Goal: Task Accomplishment & Management: Use online tool/utility

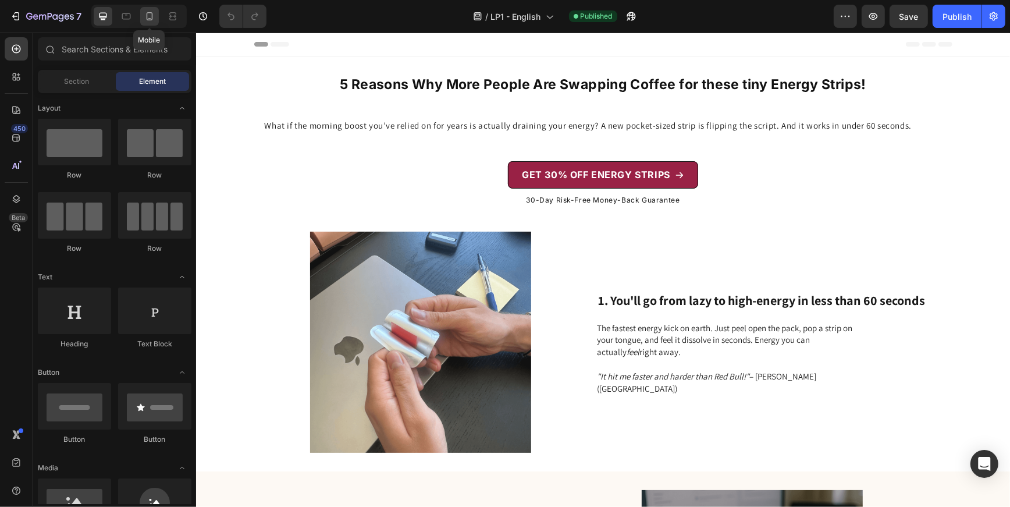
click at [145, 20] on icon at bounding box center [150, 16] width 12 height 12
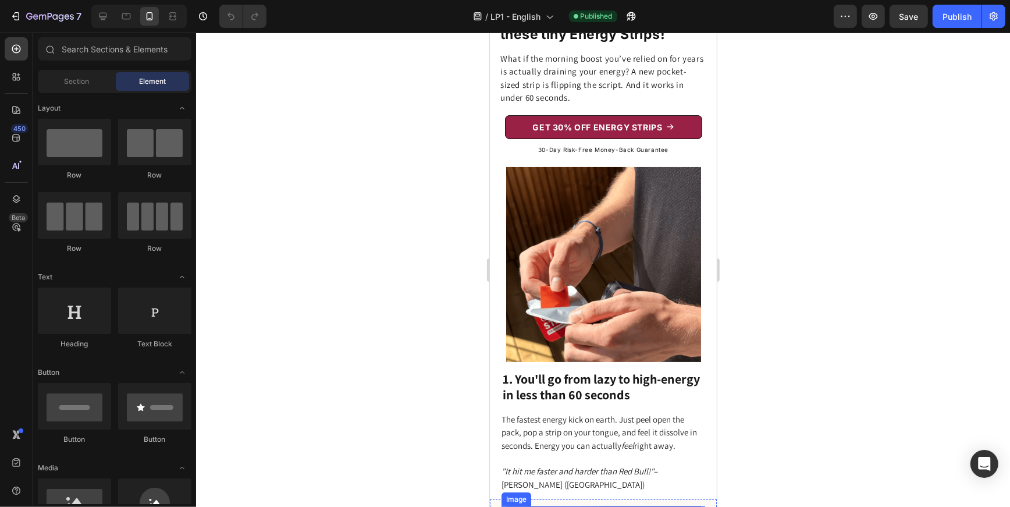
scroll to position [41, 0]
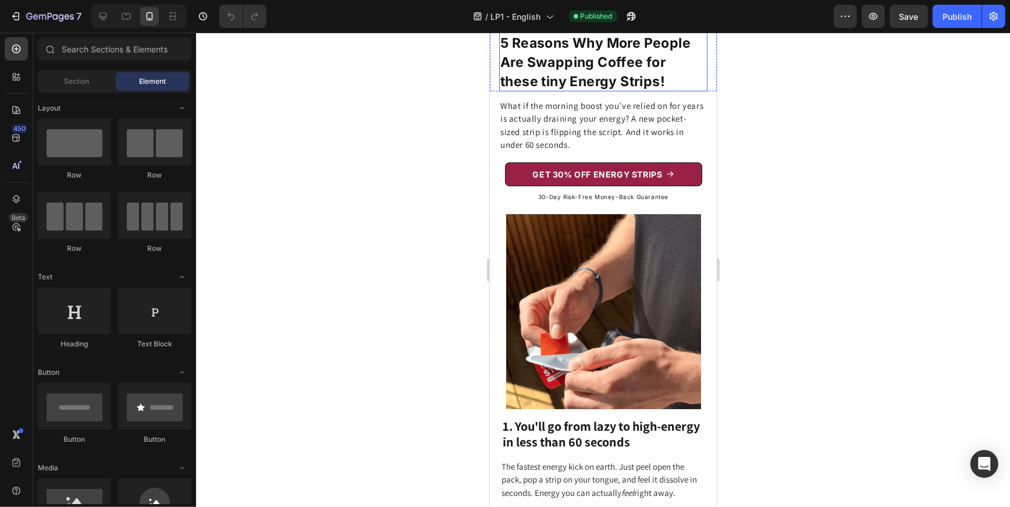
click at [549, 89] on strong "5 Reasons Why More People Are Swapping Coffee for these tiny Energy Strips!" at bounding box center [595, 61] width 190 height 55
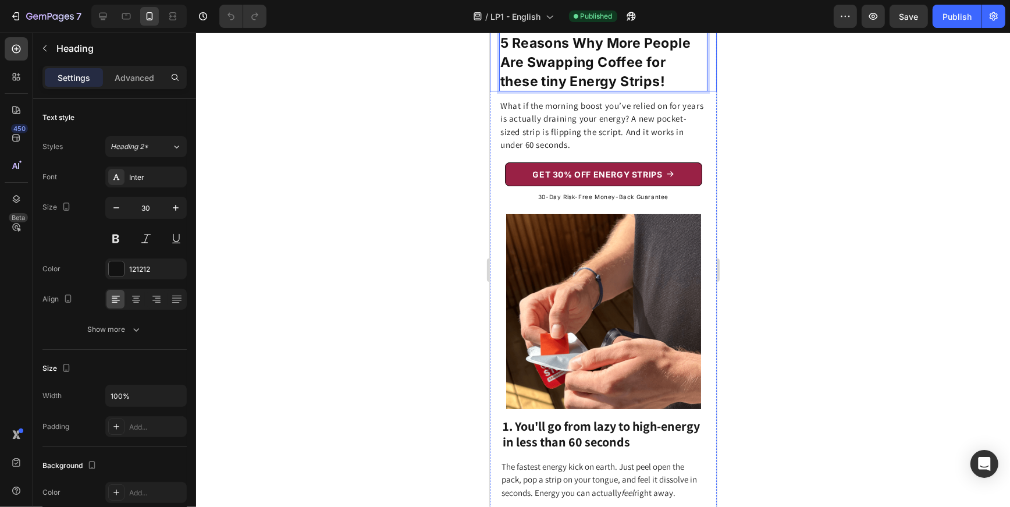
click at [586, 89] on strong "5 Reasons Why More People Are Swapping Coffee for these tiny Energy Strips!" at bounding box center [595, 61] width 190 height 55
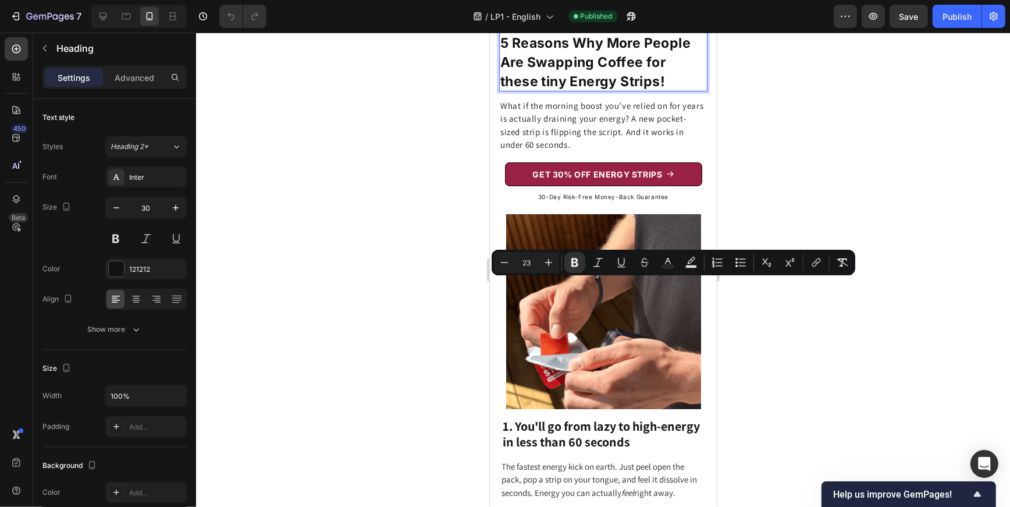
click at [650, 89] on strong "5 Reasons Why More People Are Swapping Coffee for these tiny Energy Strips!" at bounding box center [595, 61] width 190 height 55
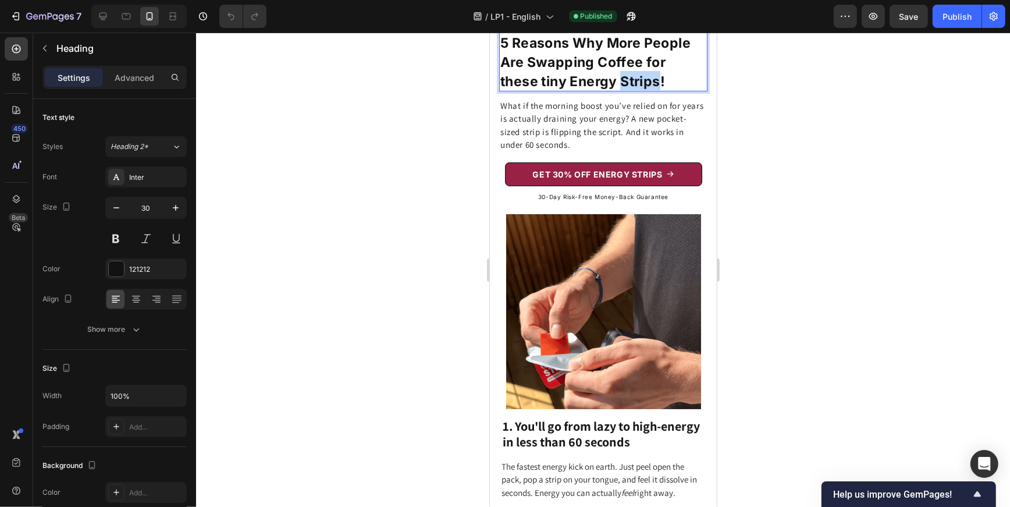
click at [650, 89] on strong "5 Reasons Why More People Are Swapping Coffee for these tiny Energy Strips!" at bounding box center [595, 61] width 190 height 55
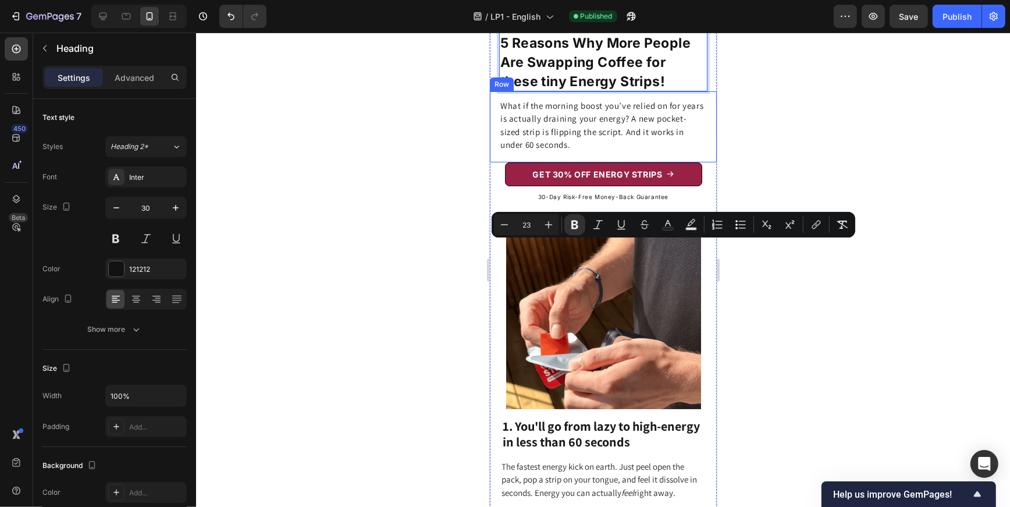
click at [753, 309] on div at bounding box center [603, 270] width 814 height 474
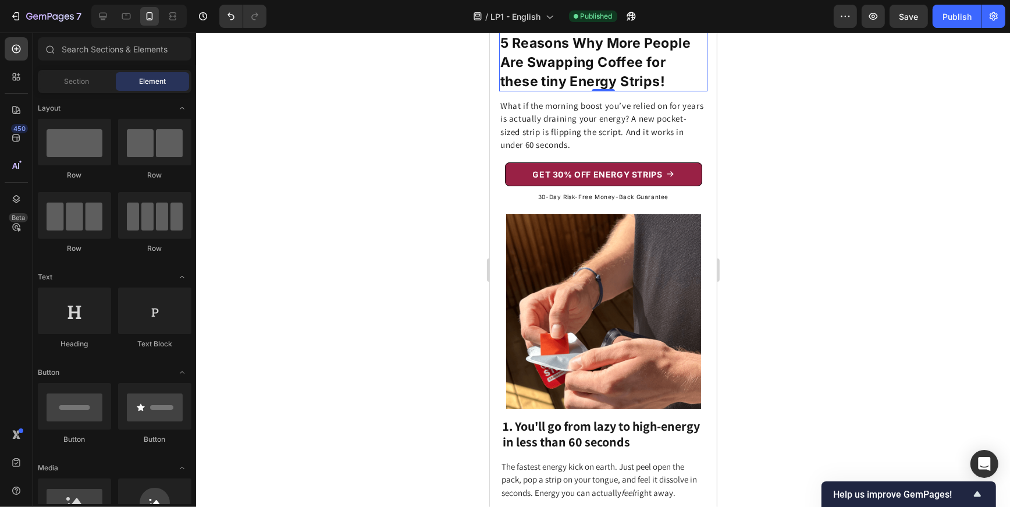
click at [583, 89] on strong "5 Reasons Why More People Are Swapping Coffee for these tiny Energy Strips!" at bounding box center [595, 61] width 190 height 55
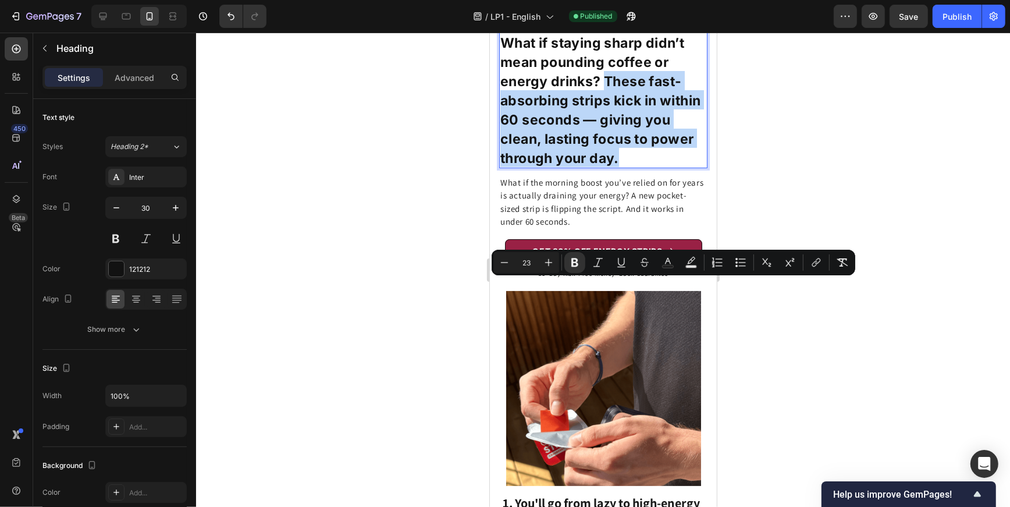
drag, startPoint x: 629, startPoint y: 363, endPoint x: 604, endPoint y: 286, distance: 81.3
click at [604, 166] on p "What if staying sharp didn’t mean pounding coffee or energy drinks? These fast-…" at bounding box center [603, 99] width 206 height 134
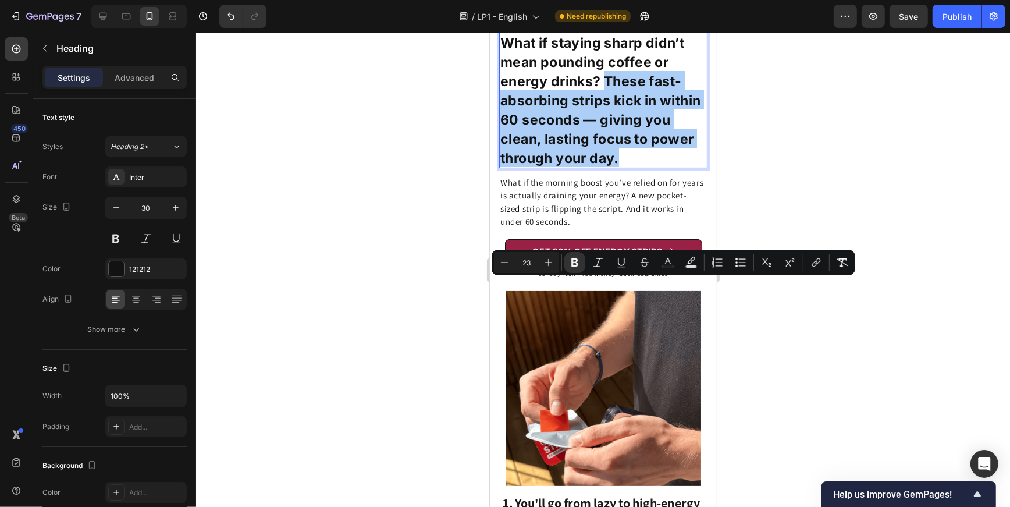
click at [803, 350] on div at bounding box center [603, 270] width 814 height 474
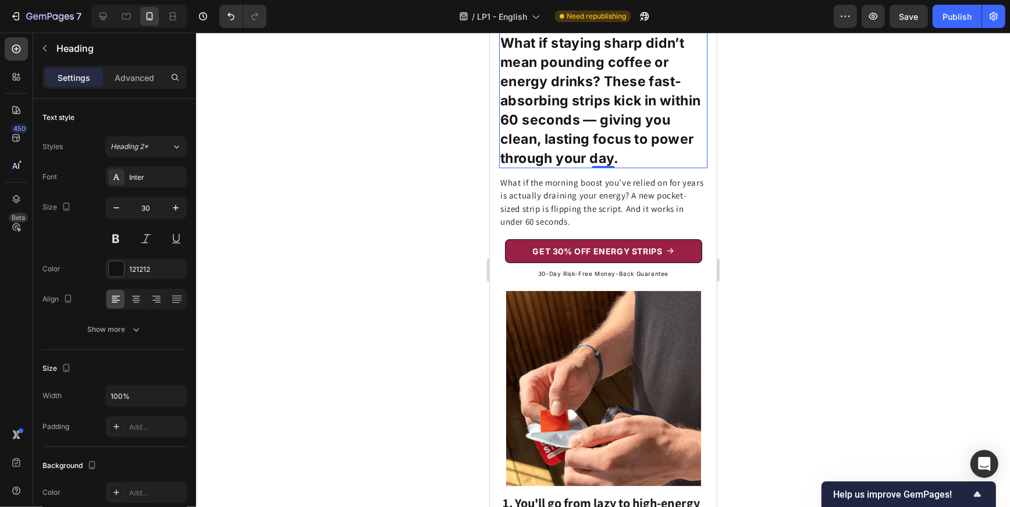
click at [609, 166] on strong "What if staying sharp didn’t mean pounding coffee or energy drinks? These fast-…" at bounding box center [600, 99] width 200 height 131
click at [608, 166] on strong "What if staying sharp didn’t mean pounding coffee or energy drinks? These fast-…" at bounding box center [600, 99] width 200 height 131
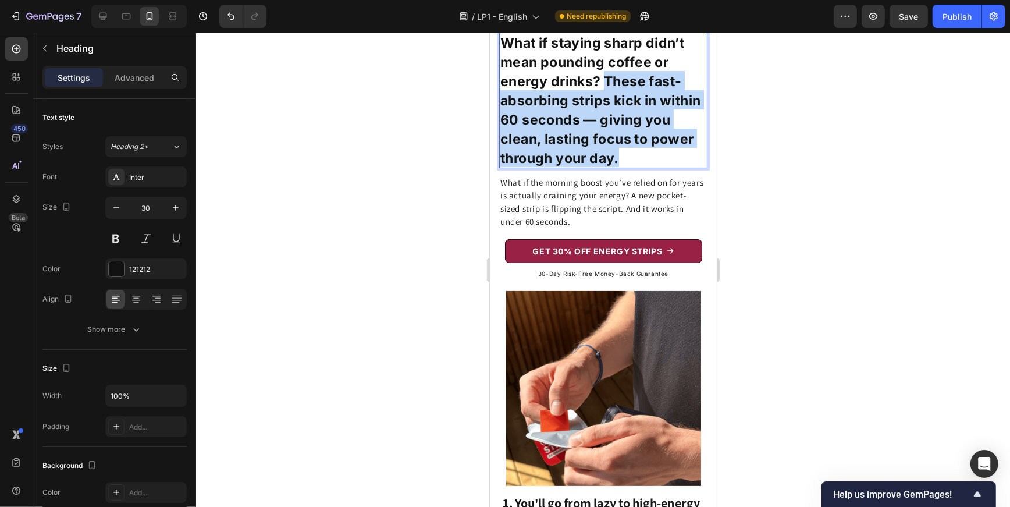
drag, startPoint x: 608, startPoint y: 288, endPoint x: 639, endPoint y: 368, distance: 85.5
click at [639, 166] on p "What if staying sharp didn’t mean pounding coffee or energy drinks? These fast-…" at bounding box center [603, 99] width 206 height 134
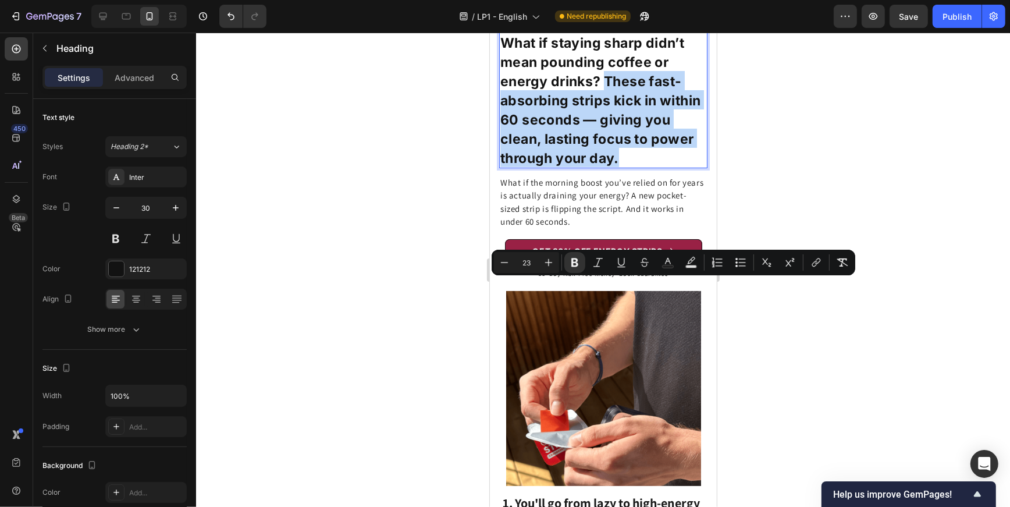
copy strong "These fast-absorbing strips kick in within 60 seconds — giving you clean, lasti…"
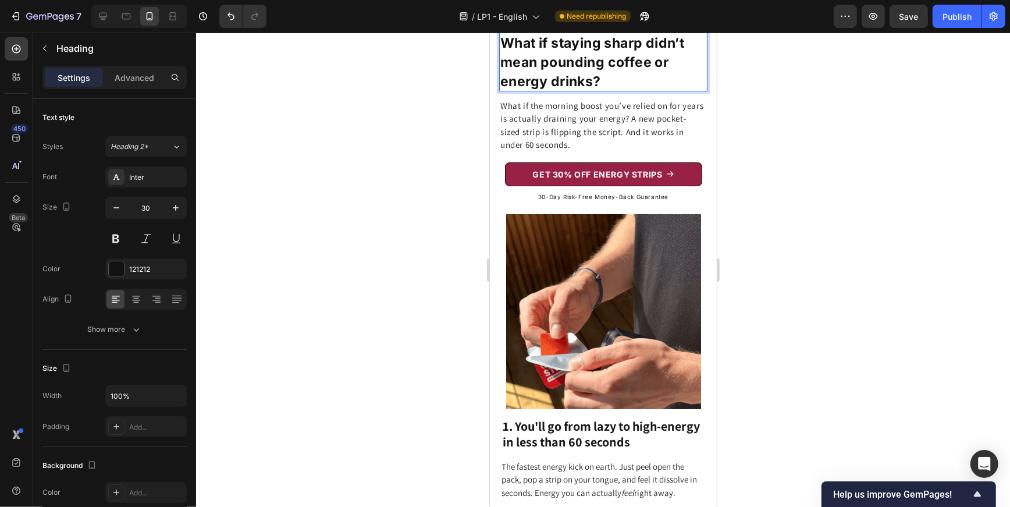
click at [546, 89] on strong "What if staying sharp didn’t mean pounding coffee or energy drinks?" at bounding box center [592, 61] width 184 height 55
click at [598, 89] on strong "5 Reasons Why High Performers Are Using These Strips to Stay Focused All Day" at bounding box center [600, 61] width 201 height 55
click at [635, 89] on strong "5 Reasons Why High Performers Are Using These Strips to Stay Focused All Day" at bounding box center [600, 61] width 201 height 55
click at [501, 89] on strong "5 Reasons Why High- Performers Are Using These Strips to Stay Focused All Day" at bounding box center [600, 61] width 201 height 55
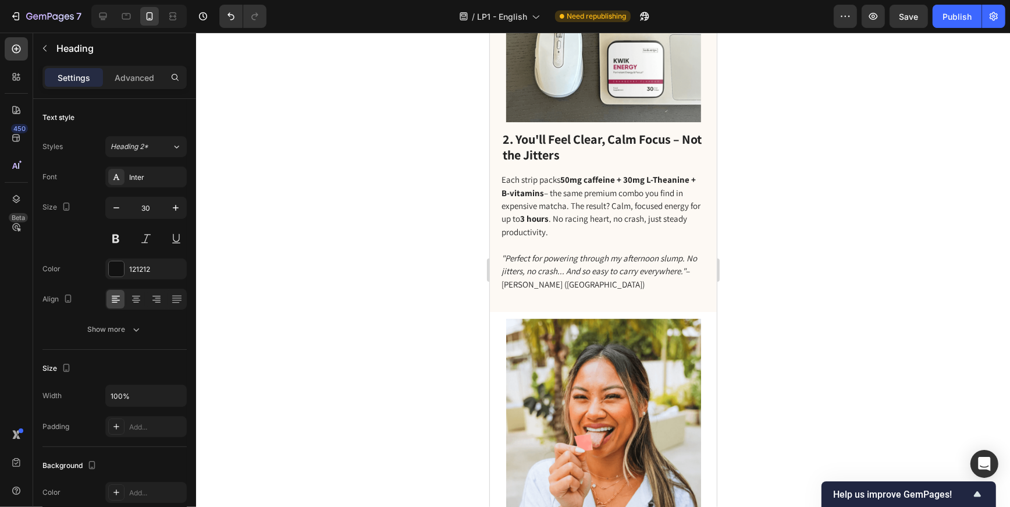
scroll to position [756, 0]
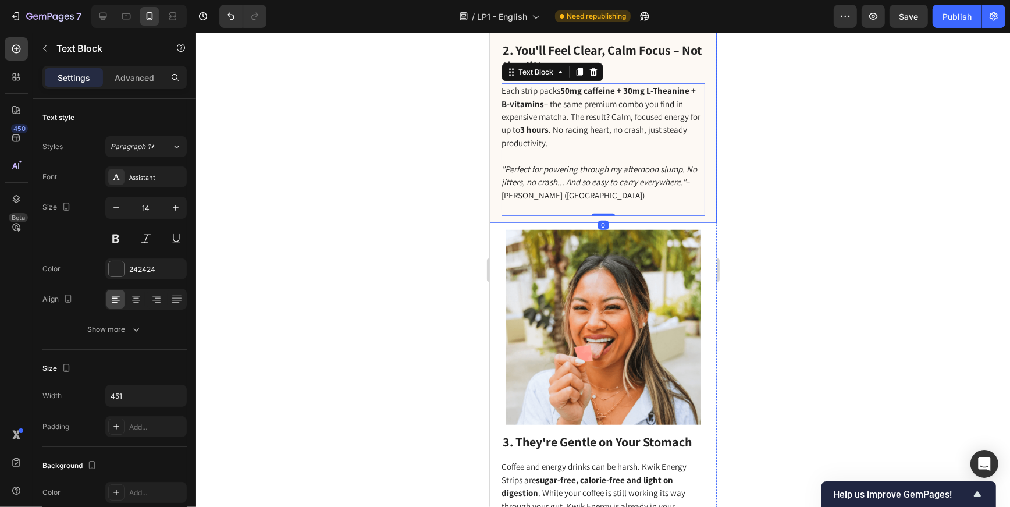
click at [440, 340] on div at bounding box center [603, 270] width 814 height 474
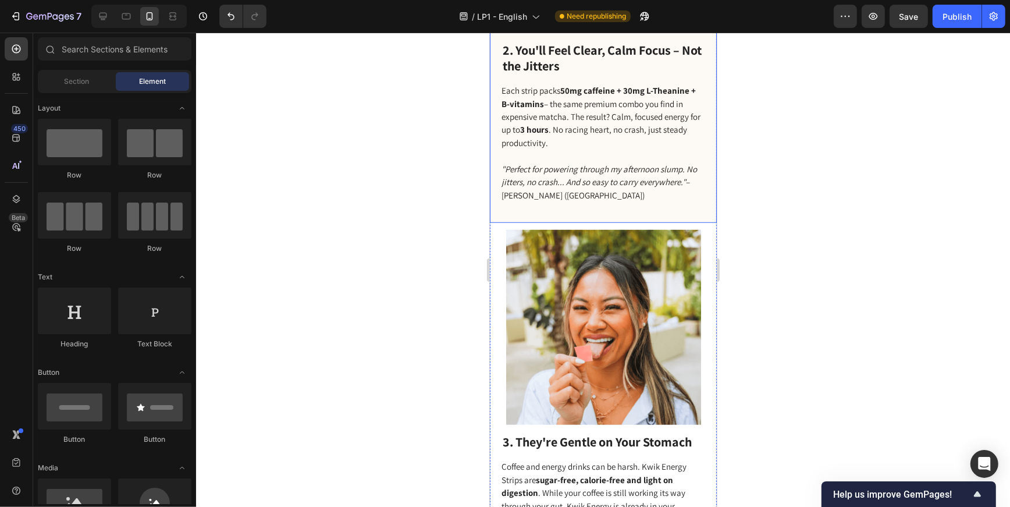
click at [440, 340] on div at bounding box center [603, 270] width 814 height 474
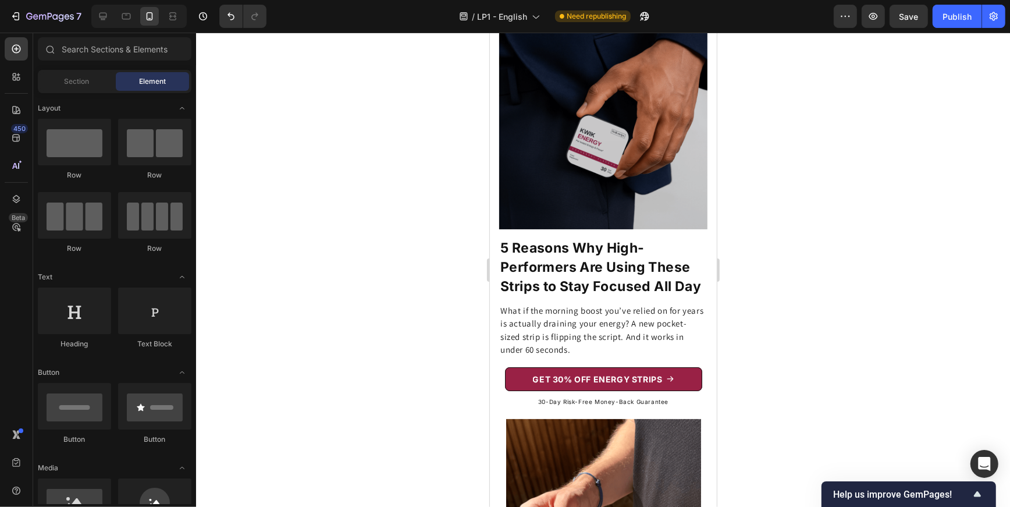
scroll to position [0, 0]
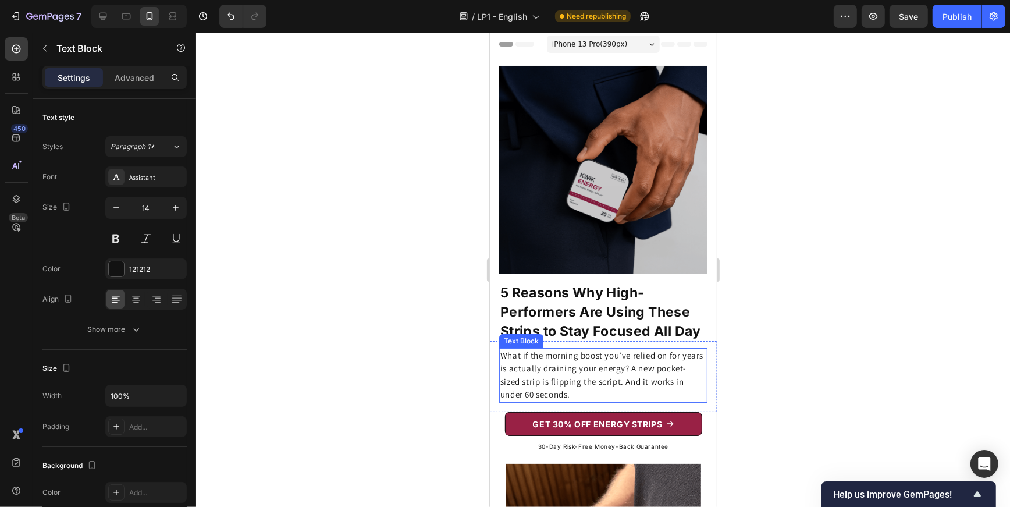
click at [554, 360] on p "What if the morning boost you’ve relied on for years is actually draining your …" at bounding box center [603, 374] width 206 height 52
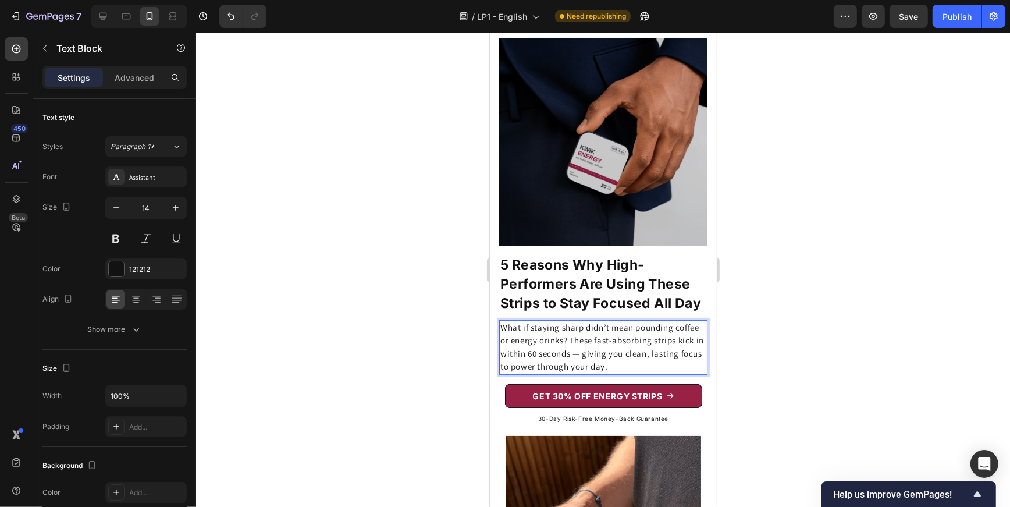
scroll to position [41, 0]
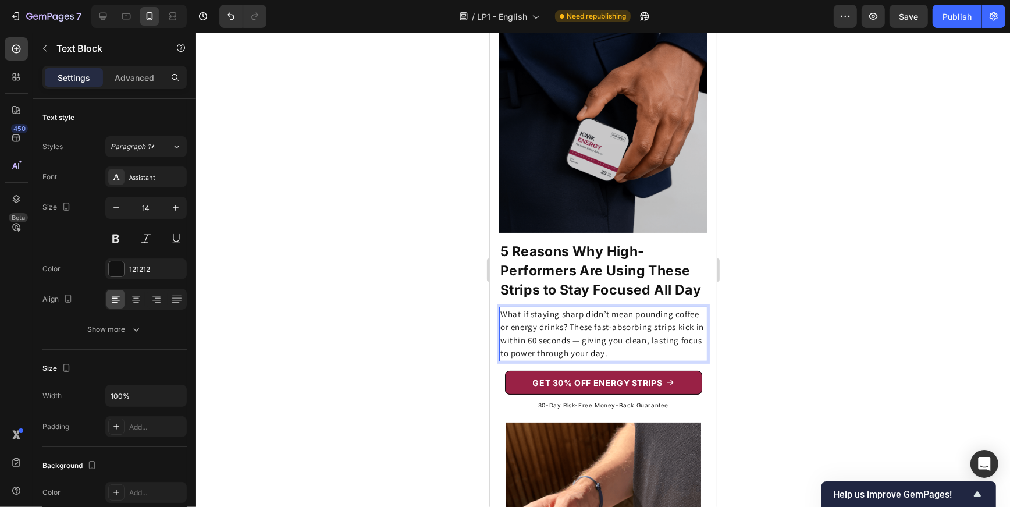
click at [579, 340] on span "What if staying sharp didn’t mean pounding coffee or energy drinks? These fast-…" at bounding box center [602, 333] width 204 height 50
click at [570, 326] on span "What if staying sharp didn’t mean pounding coffee or energy drinks? These fast-…" at bounding box center [602, 333] width 205 height 50
click at [571, 341] on span "What if staying sharp didn’t mean pounding coffee or energy drinks? These fast-…" at bounding box center [602, 333] width 205 height 50
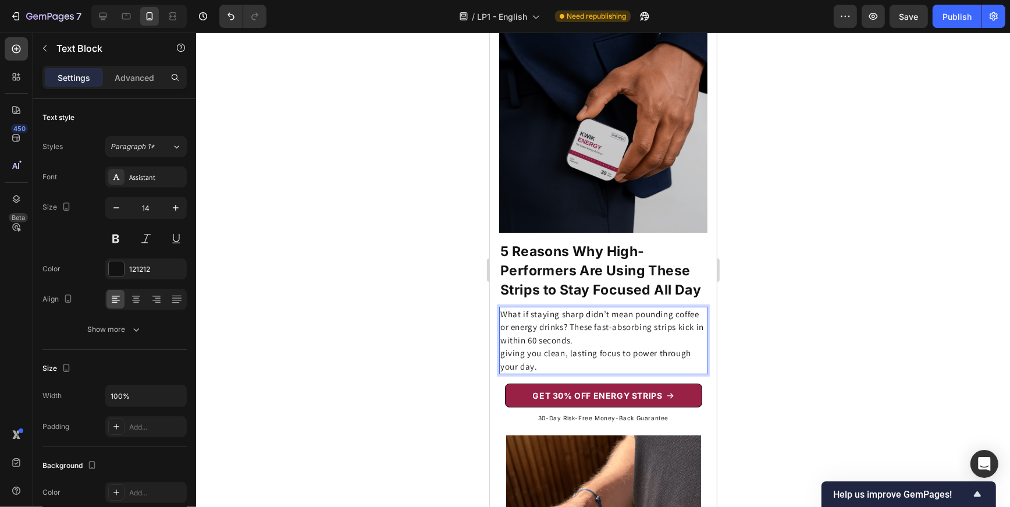
click at [502, 352] on span "giving you clean, lasting focus to power through your day." at bounding box center [595, 359] width 191 height 24
click at [565, 353] on span "They give giving you clean, lasting focus to power through your day." at bounding box center [598, 359] width 197 height 24
click at [504, 351] on span "They give you clean, lasting focus to power through your day." at bounding box center [602, 359] width 204 height 24
click at [504, 353] on span "They give you clean, lasting focus to power through your day." at bounding box center [602, 359] width 204 height 24
click at [508, 354] on span "They give you clean, lasting focus to power through your day." at bounding box center [602, 359] width 204 height 24
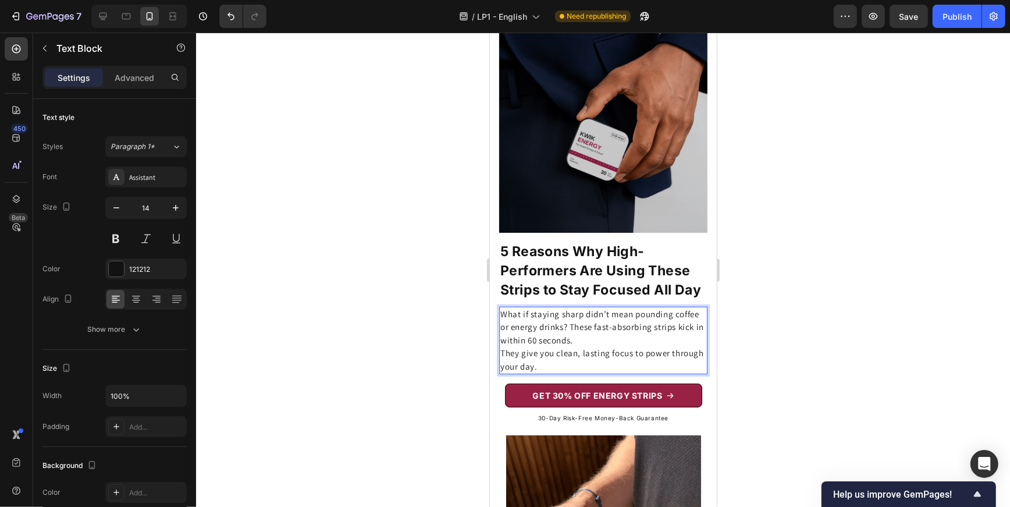
click at [504, 351] on span "They give you clean, lasting focus to power through your day." at bounding box center [602, 359] width 204 height 24
click at [516, 352] on span "They give you clean, lasting focus to power through your day." at bounding box center [602, 359] width 204 height 24
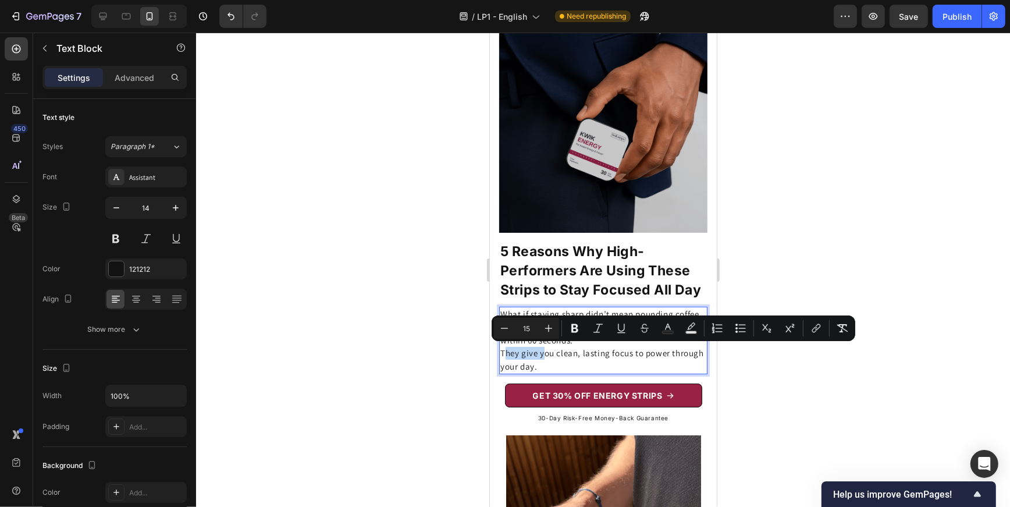
drag, startPoint x: 541, startPoint y: 353, endPoint x: 503, endPoint y: 355, distance: 37.9
click at [503, 355] on span "They give you clean, lasting focus to power through your day." at bounding box center [602, 359] width 204 height 24
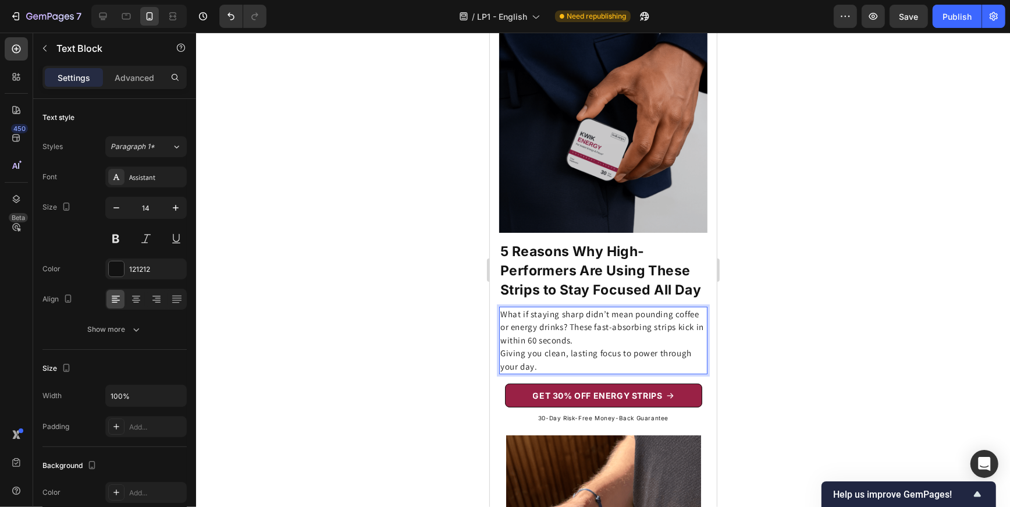
click at [501, 351] on span "Giving you clean, lasting focus to power through your day." at bounding box center [595, 359] width 191 height 24
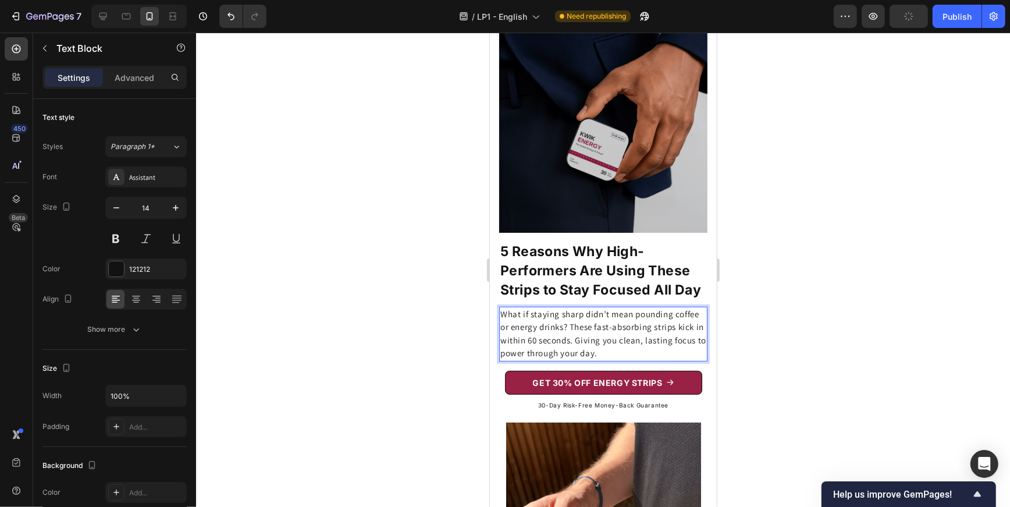
click at [600, 344] on p "What if staying sharp didn’t mean pounding coffee or energy drinks? These fast-…" at bounding box center [603, 333] width 206 height 52
click at [610, 353] on p "What if staying sharp didn’t mean pounding coffee or energy drinks? These fast-…" at bounding box center [603, 333] width 206 height 52
drag, startPoint x: 604, startPoint y: 355, endPoint x: 500, endPoint y: 354, distance: 103.5
click at [500, 354] on p "What if staying sharp didn’t mean pounding coffee or energy drinks? These fast-…" at bounding box center [603, 333] width 206 height 52
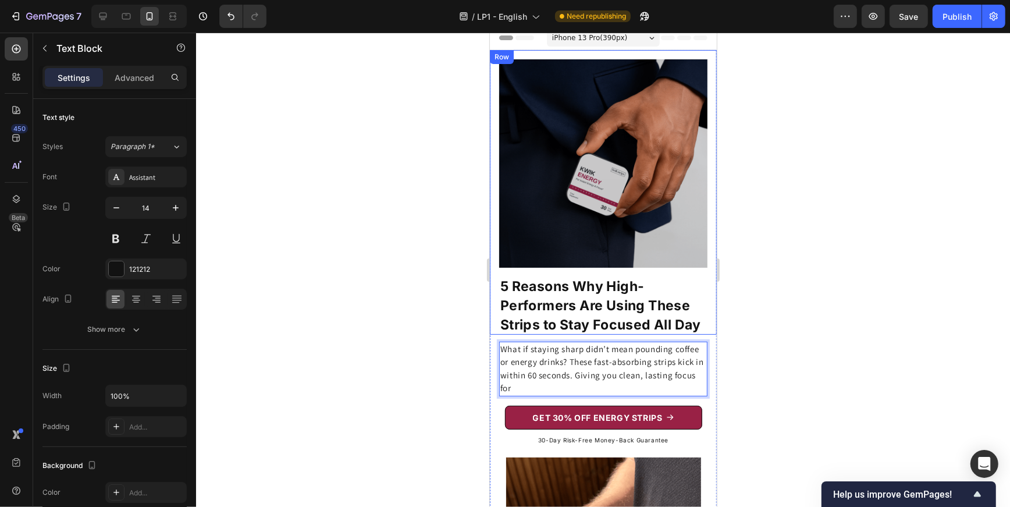
scroll to position [5, 0]
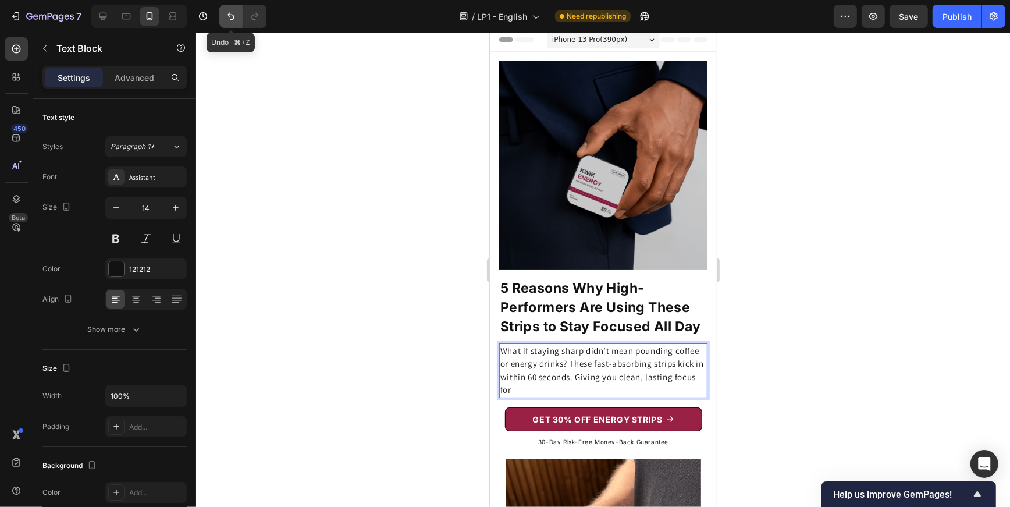
click at [230, 15] on icon "Undo/Redo" at bounding box center [231, 16] width 12 height 12
click at [287, 15] on div "7 Version history Undo ⌘+Z / LP1 - English Need republishing Preview Save Publi…" at bounding box center [505, 16] width 1010 height 33
click at [226, 15] on icon "Undo/Redo" at bounding box center [231, 16] width 12 height 12
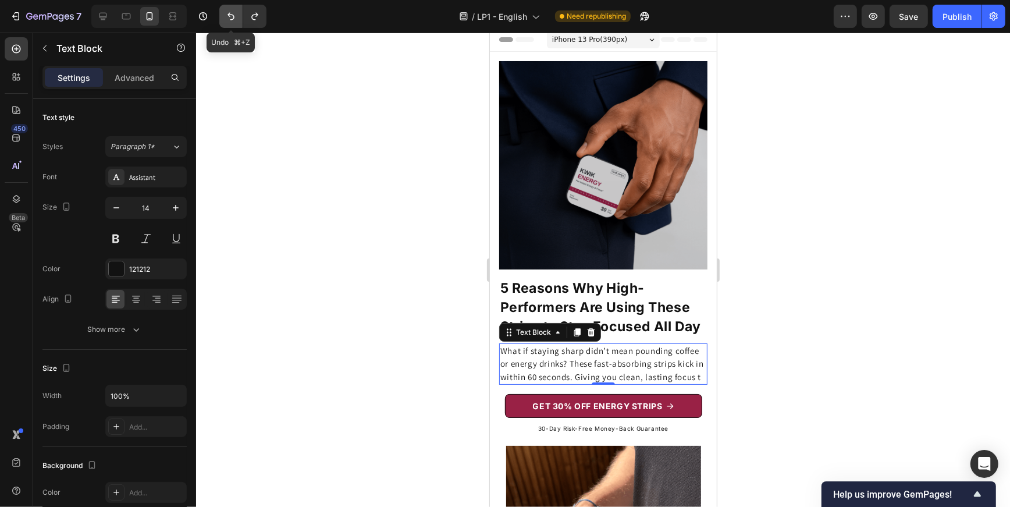
click at [226, 15] on icon "Undo/Redo" at bounding box center [231, 16] width 12 height 12
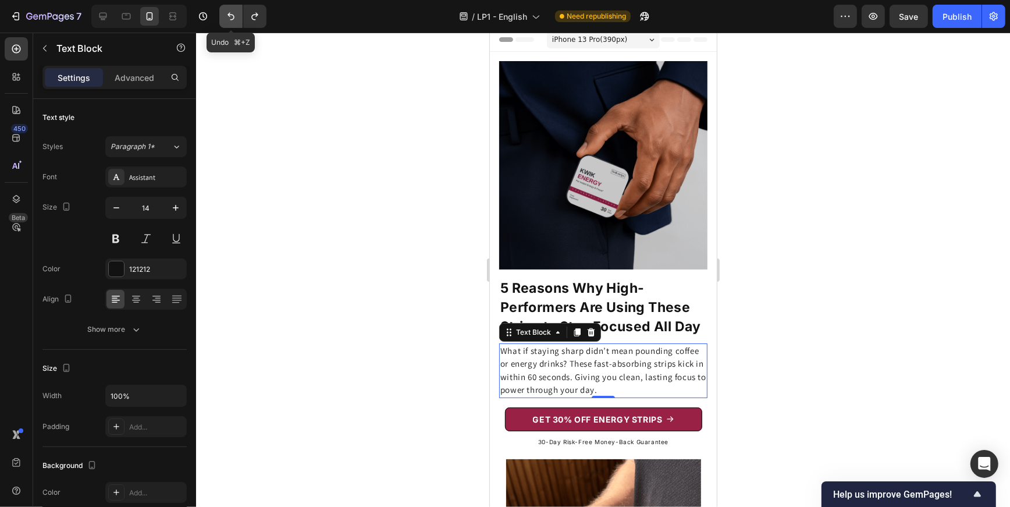
click at [230, 17] on icon "Undo/Redo" at bounding box center [231, 16] width 12 height 12
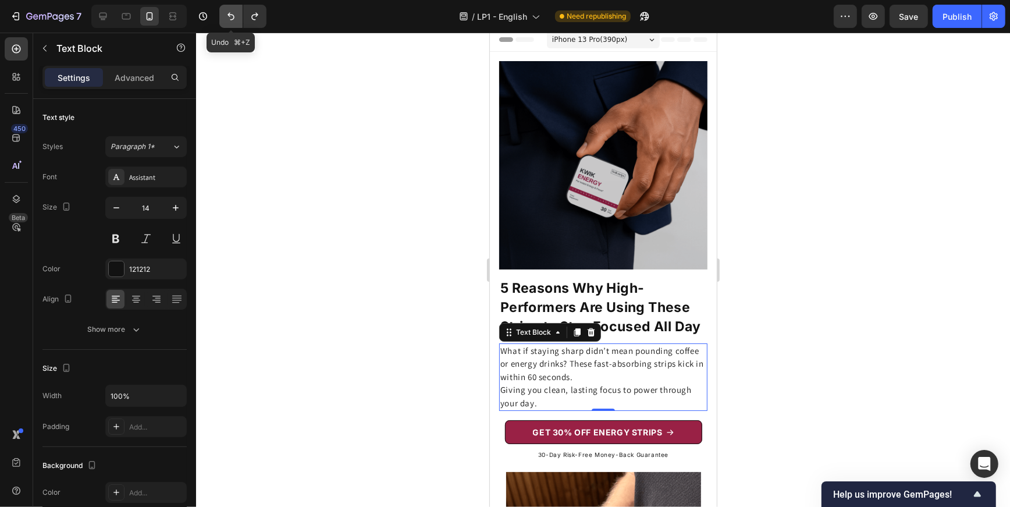
click at [230, 17] on icon "Undo/Redo" at bounding box center [231, 16] width 12 height 12
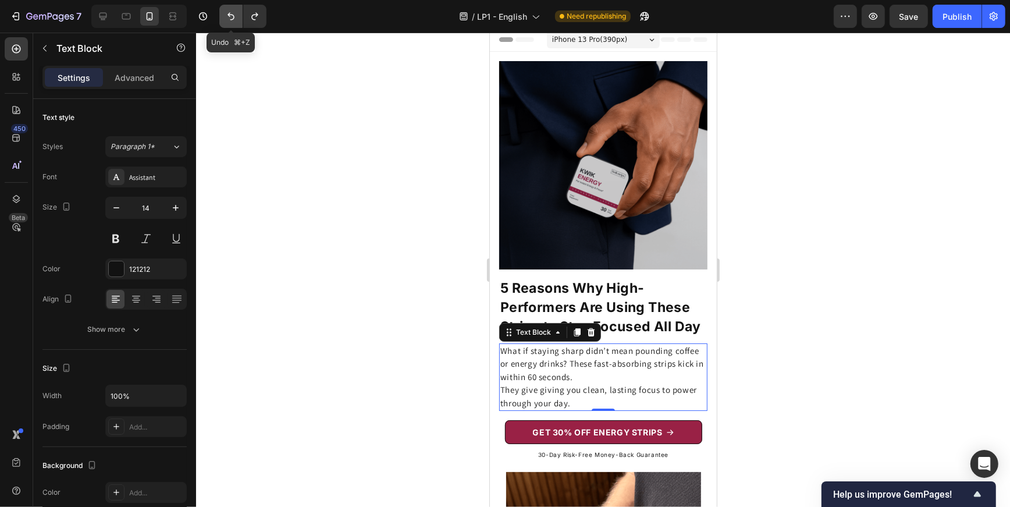
click at [230, 17] on icon "Undo/Redo" at bounding box center [231, 16] width 12 height 12
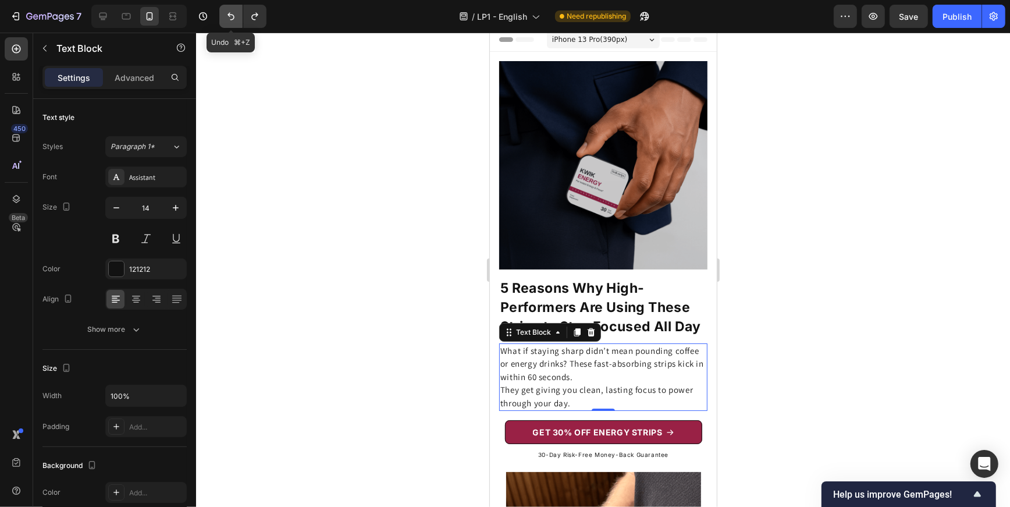
click at [230, 17] on icon "Undo/Redo" at bounding box center [231, 16] width 12 height 12
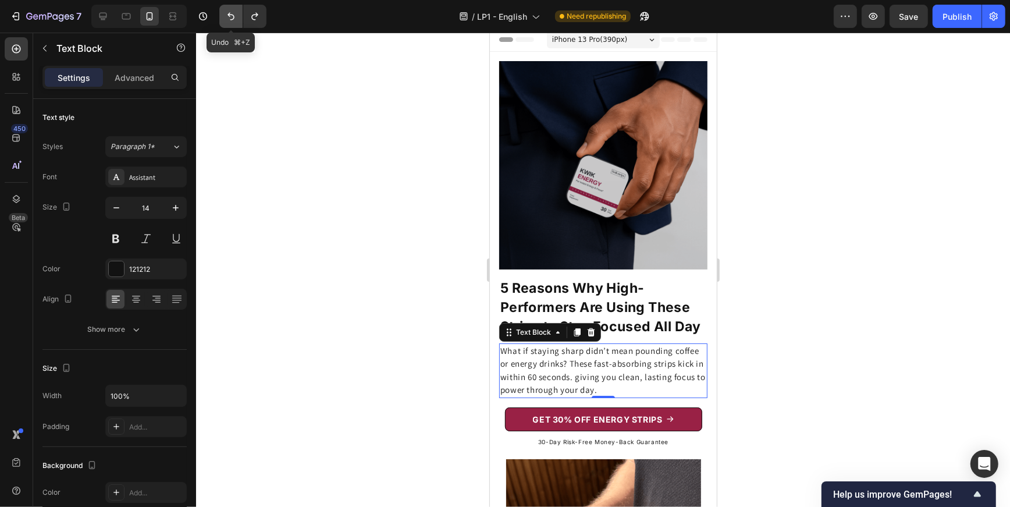
click at [230, 17] on icon "Undo/Redo" at bounding box center [231, 16] width 12 height 12
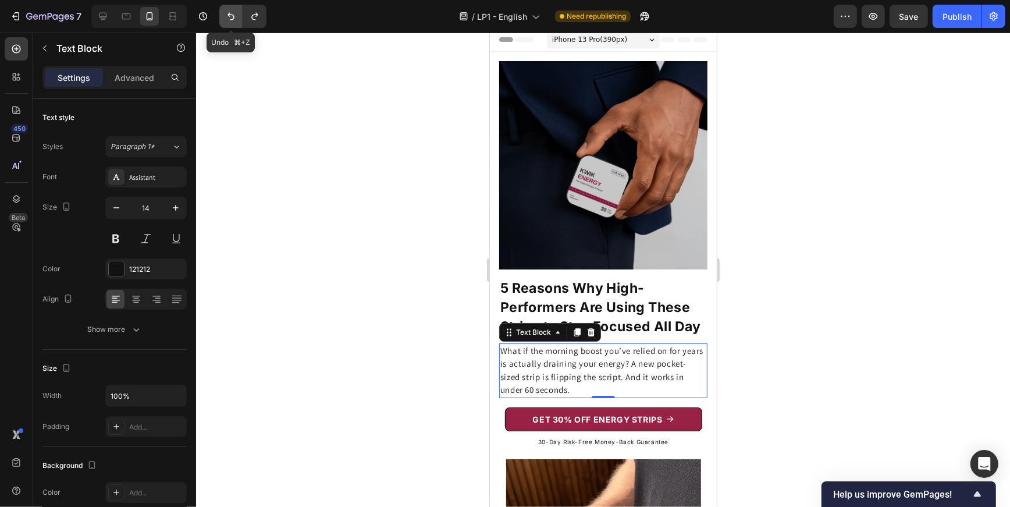
click at [230, 17] on icon "Undo/Redo" at bounding box center [231, 16] width 12 height 12
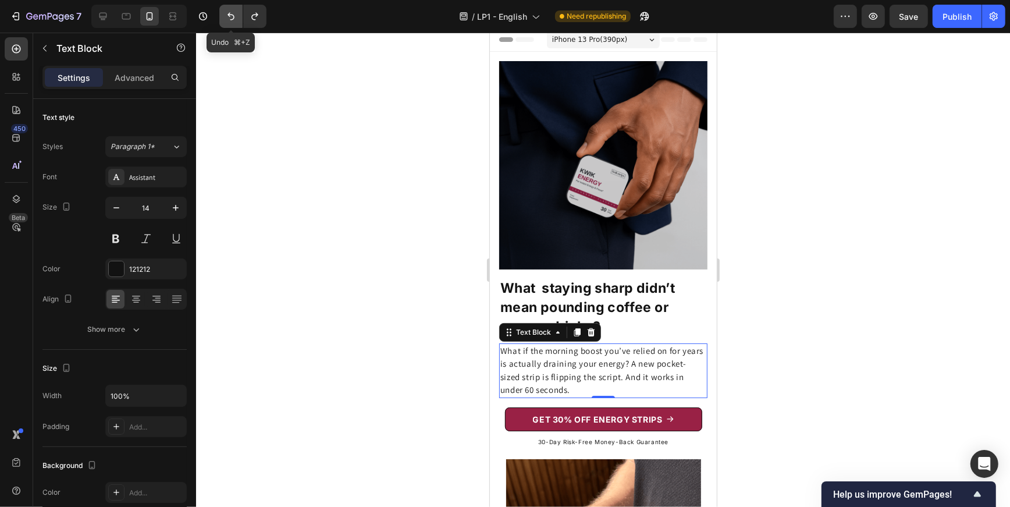
click at [230, 17] on icon "Undo/Redo" at bounding box center [231, 16] width 12 height 12
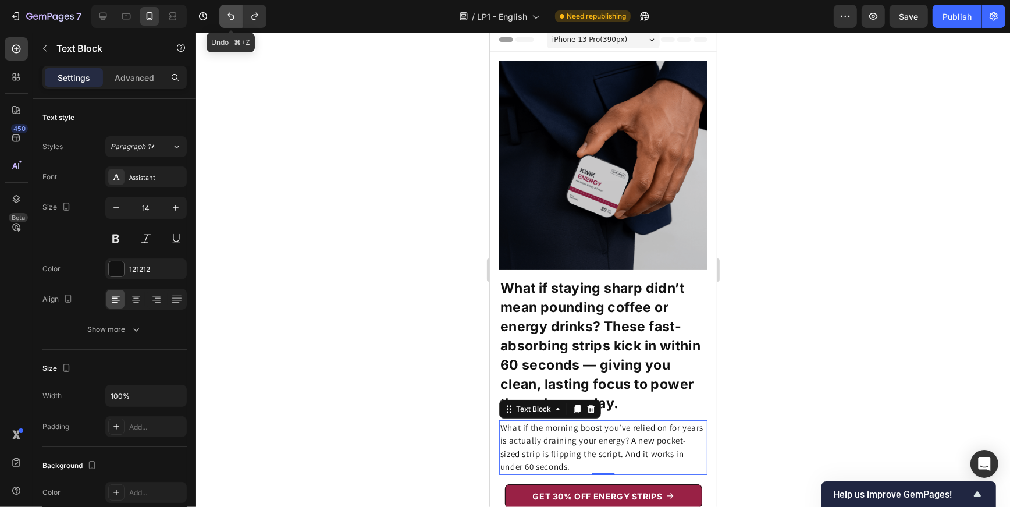
click at [230, 17] on icon "Undo/Redo" at bounding box center [231, 16] width 12 height 12
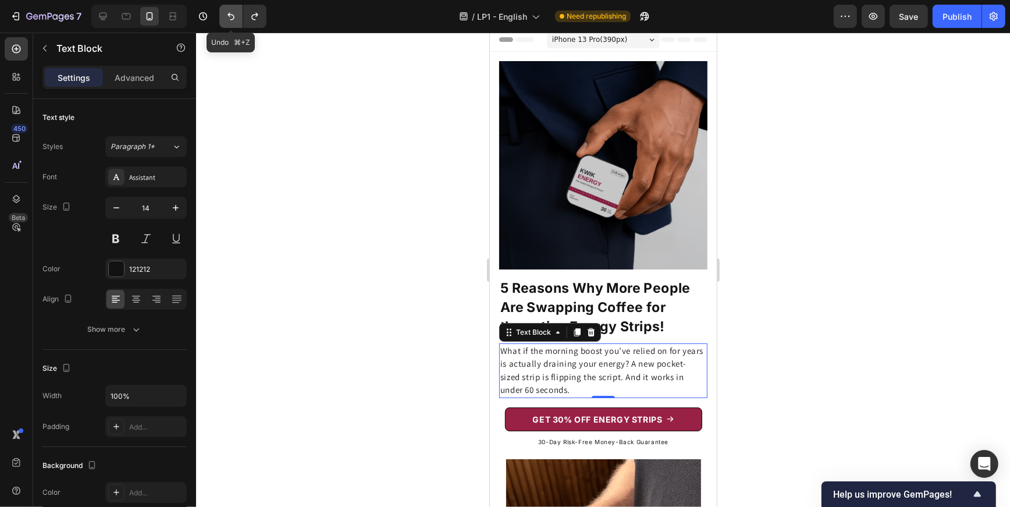
click at [230, 17] on icon "Undo/Redo" at bounding box center [231, 16] width 12 height 12
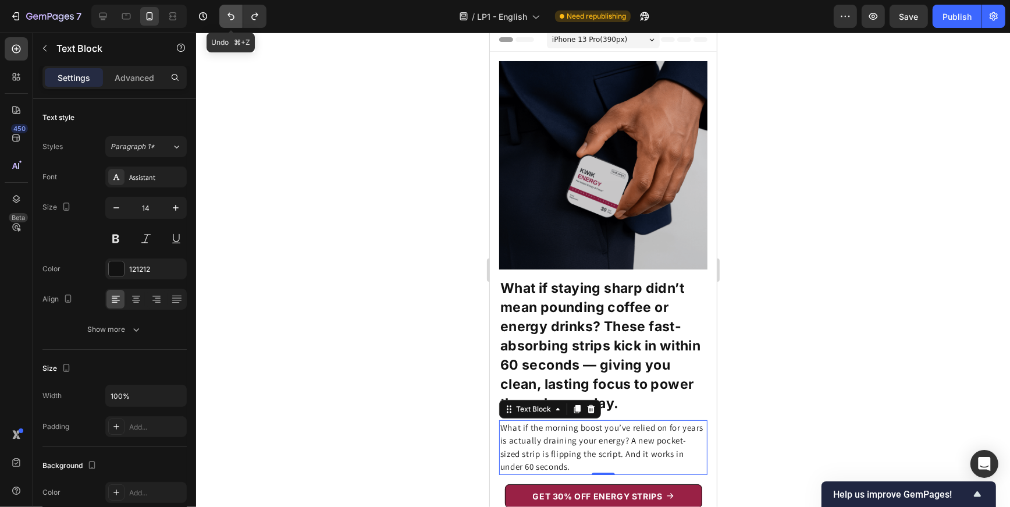
click at [230, 17] on icon "Undo/Redo" at bounding box center [231, 16] width 12 height 12
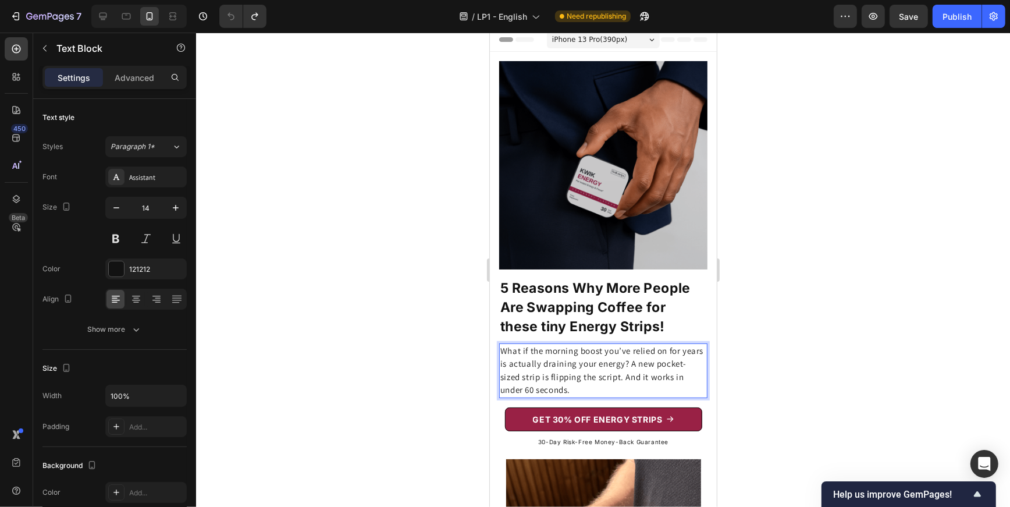
click at [651, 349] on span "What if the morning boost you’ve relied on for years is actually draining your …" at bounding box center [601, 369] width 203 height 50
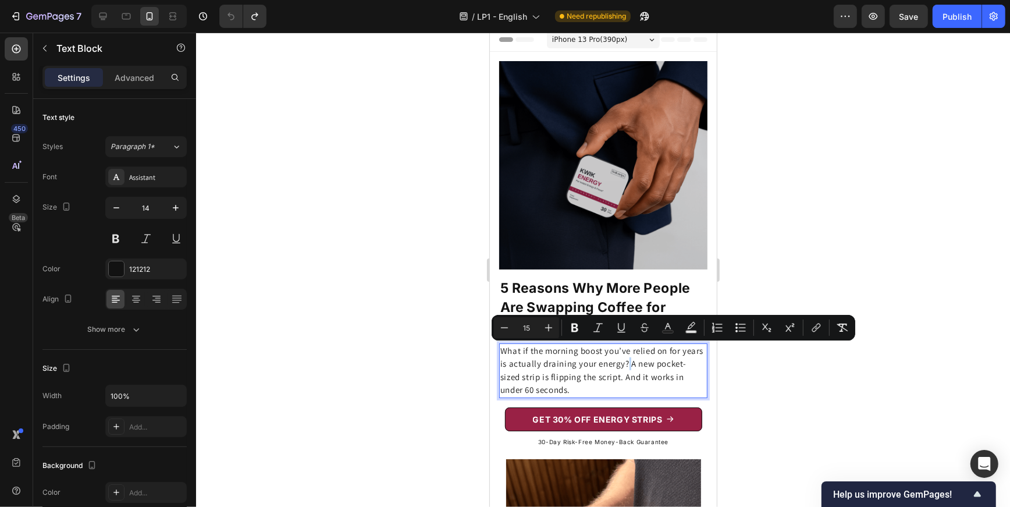
click at [652, 350] on span "What if the morning boost you’ve relied on for years is actually draining your …" at bounding box center [601, 369] width 203 height 50
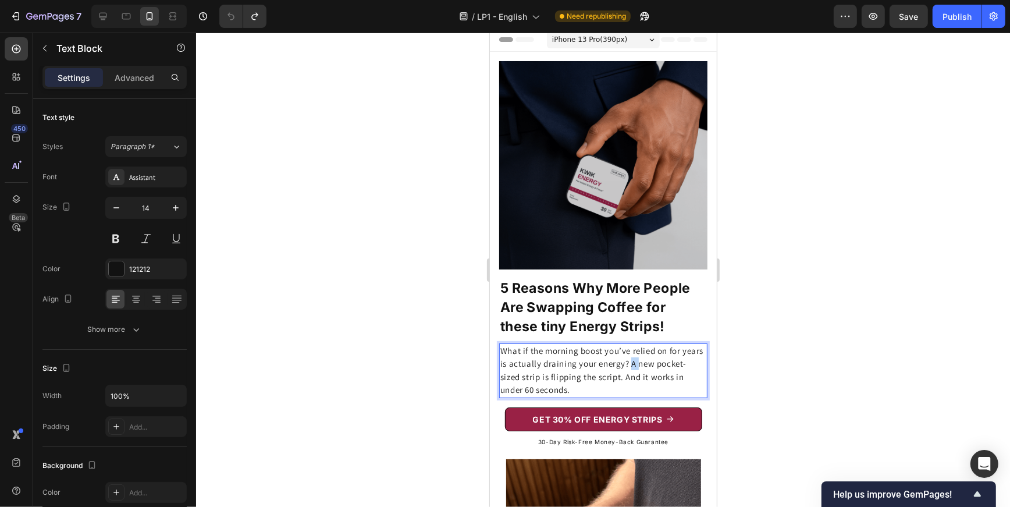
drag, startPoint x: 652, startPoint y: 350, endPoint x: 657, endPoint y: 354, distance: 7.1
click at [657, 354] on span "What if the morning boost you’ve relied on for years is actually draining your …" at bounding box center [601, 369] width 203 height 50
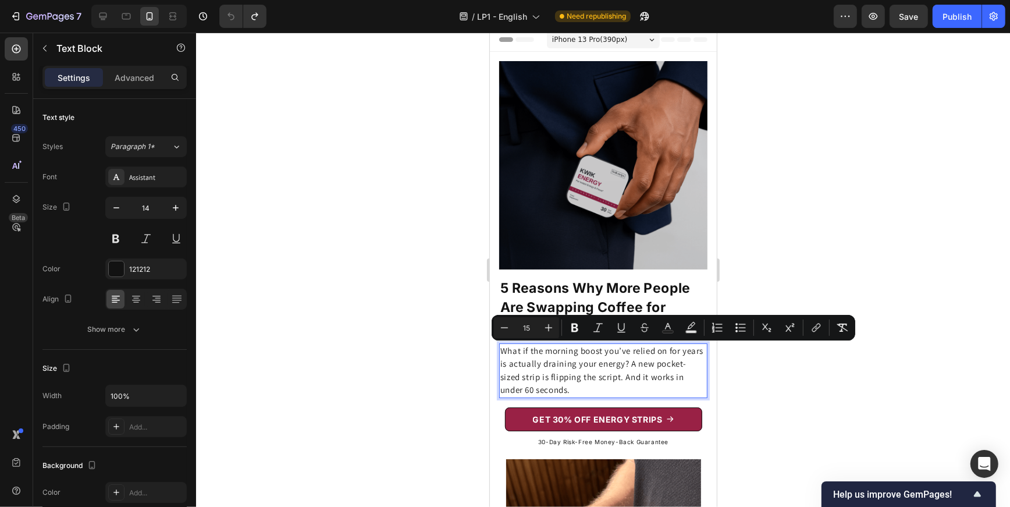
click at [674, 362] on span "What if the morning boost you’ve relied on for years is actually draining your …" at bounding box center [601, 369] width 203 height 50
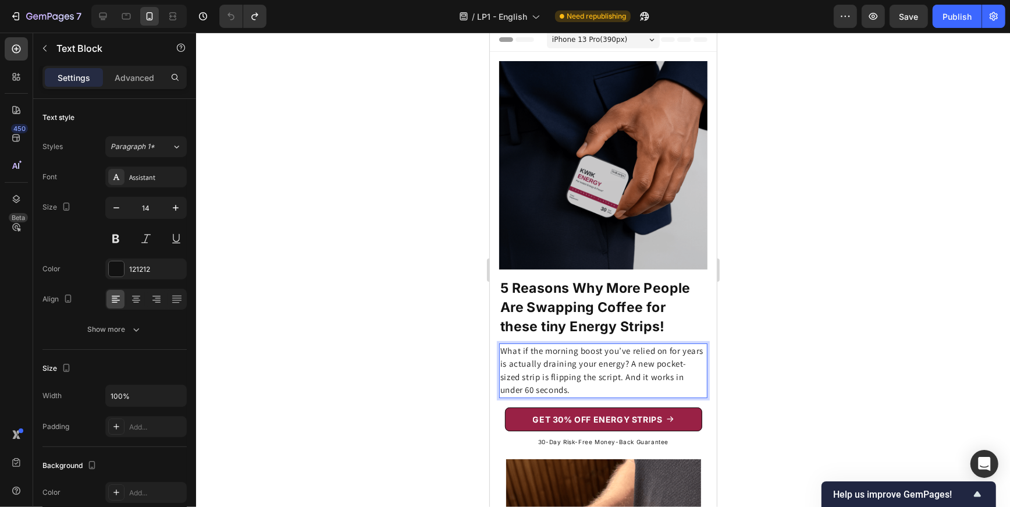
click at [682, 351] on p "What if the morning boost you’ve relied on for years is actually draining your …" at bounding box center [603, 370] width 206 height 52
click at [632, 376] on p "What if the morning boost you’ve relied on for years is actually draining your …" at bounding box center [603, 370] width 206 height 52
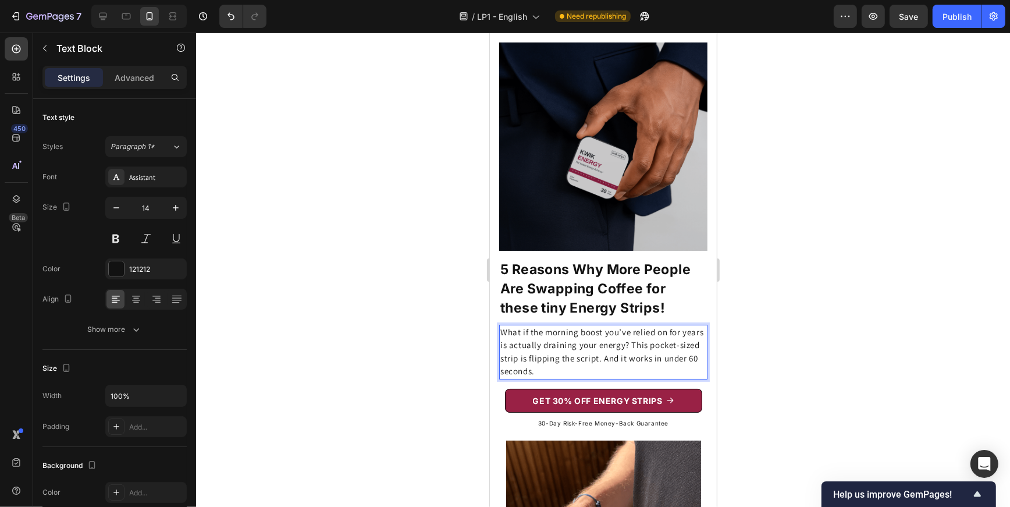
scroll to position [21, 0]
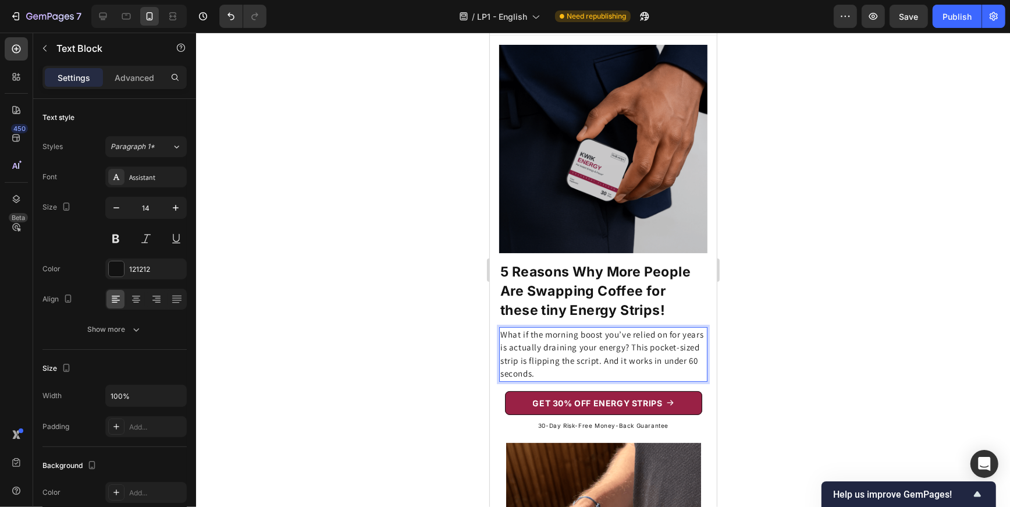
click at [613, 361] on p "What if the morning boost you’ve relied on for years is actually draining your …" at bounding box center [603, 354] width 206 height 52
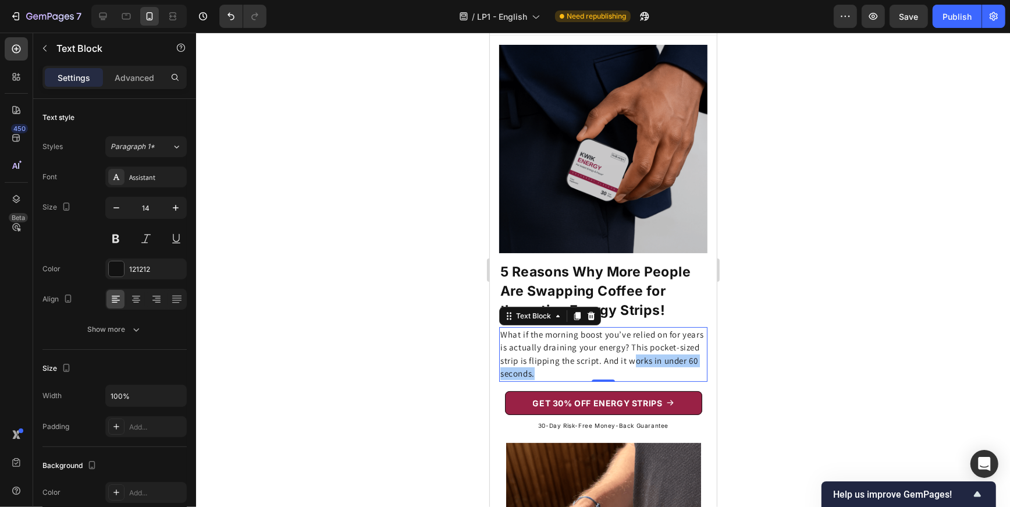
drag, startPoint x: 618, startPoint y: 360, endPoint x: 506, endPoint y: 358, distance: 112.3
click at [506, 358] on p "What if the morning boost you’ve relied on for years is actually draining your …" at bounding box center [603, 354] width 206 height 52
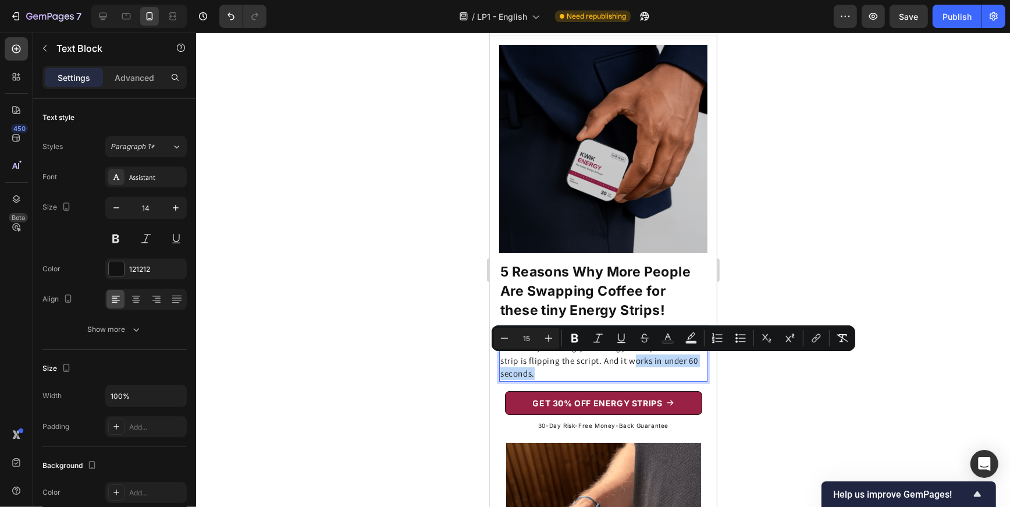
click at [609, 362] on p "What if the morning boost you’ve relied on for years is actually draining your …" at bounding box center [603, 354] width 206 height 52
drag, startPoint x: 621, startPoint y: 362, endPoint x: 500, endPoint y: 360, distance: 121.6
click at [500, 360] on p "What if the morning boost you’ve relied on for years is actually draining your …" at bounding box center [603, 354] width 206 height 52
